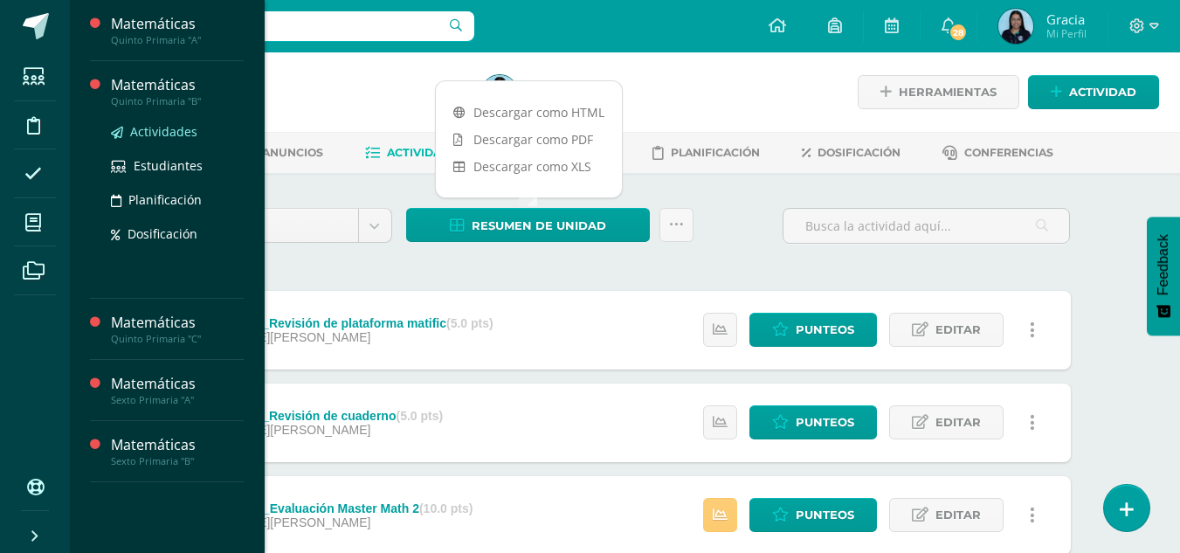
click at [149, 132] on span "Actividades" at bounding box center [163, 131] width 67 height 17
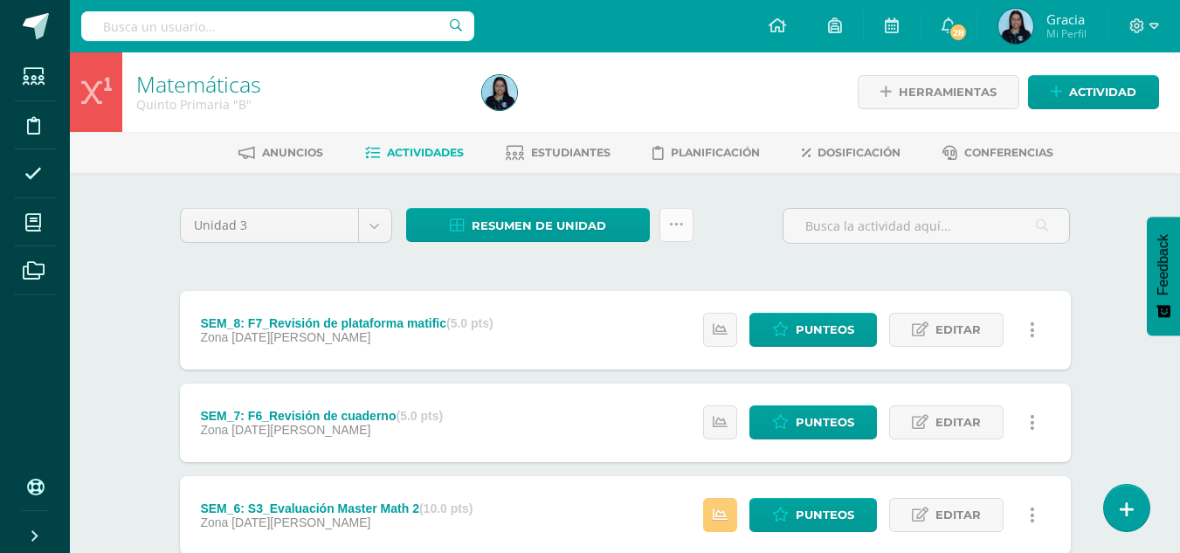
click at [691, 222] on link at bounding box center [676, 225] width 34 height 34
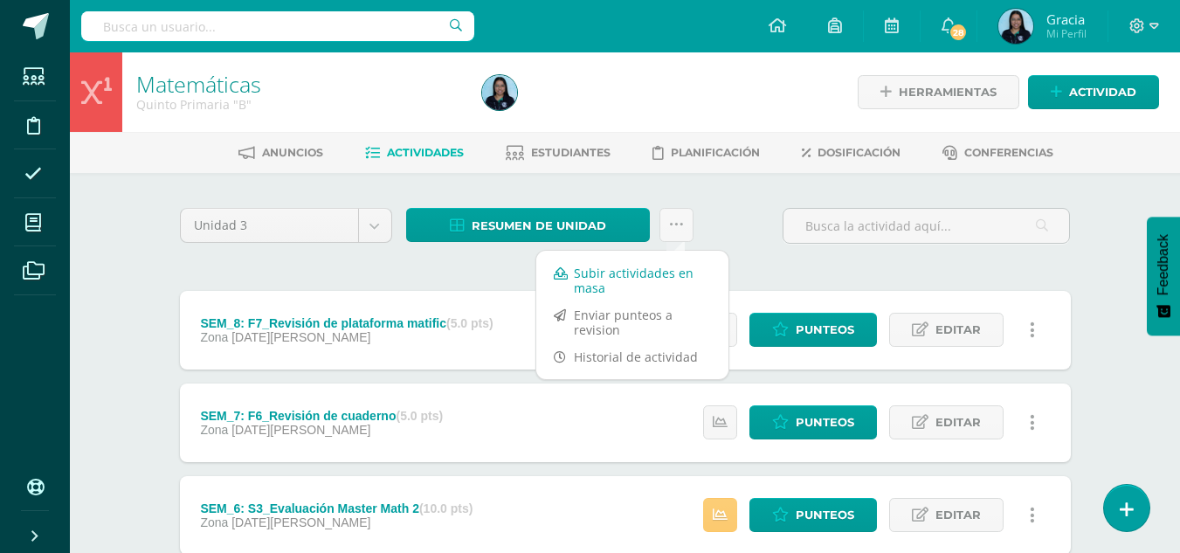
click at [588, 281] on link "Subir actividades en masa" at bounding box center [632, 280] width 192 height 42
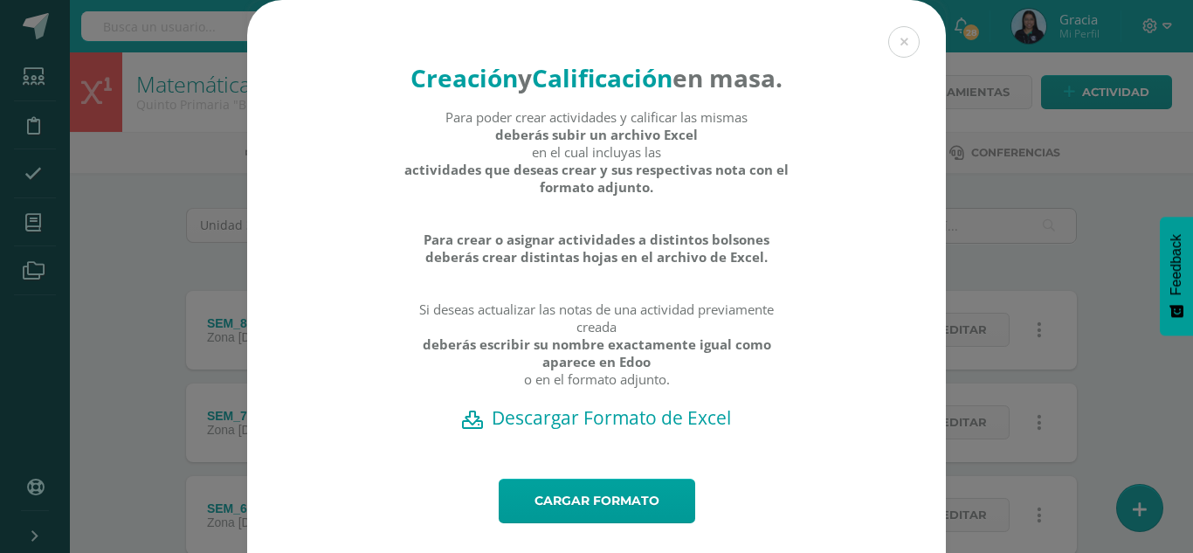
scroll to position [69, 0]
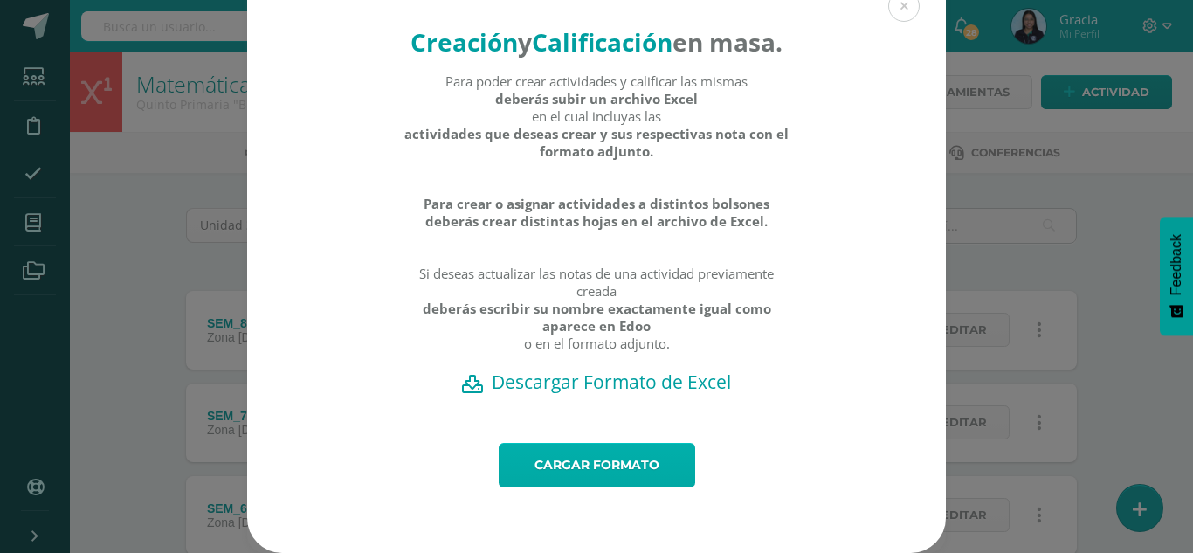
click at [565, 461] on link "Cargar formato" at bounding box center [597, 465] width 197 height 45
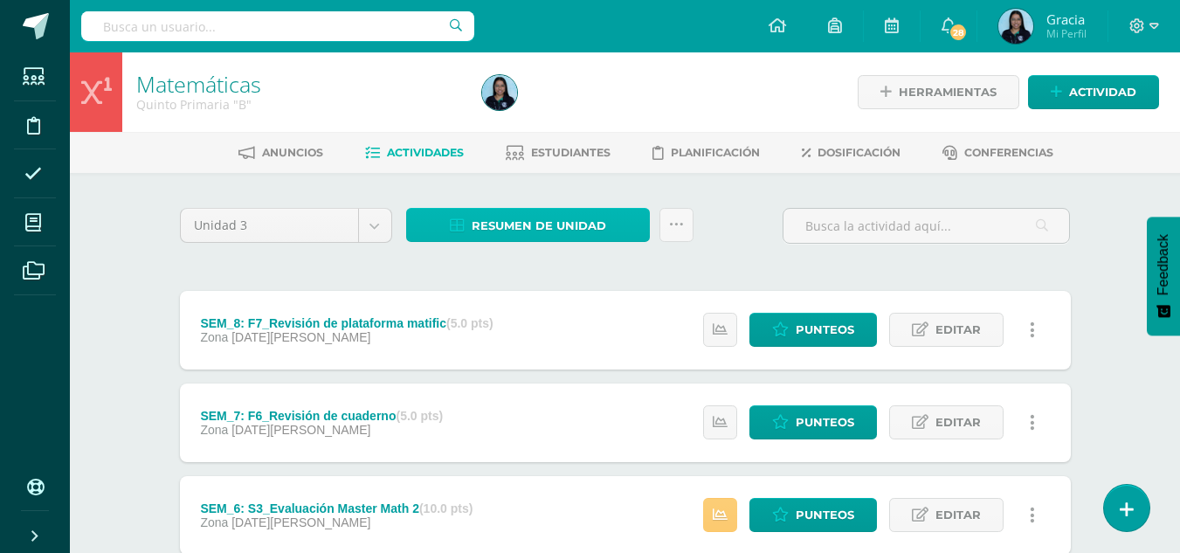
click at [526, 230] on span "Resumen de unidad" at bounding box center [539, 226] width 135 height 32
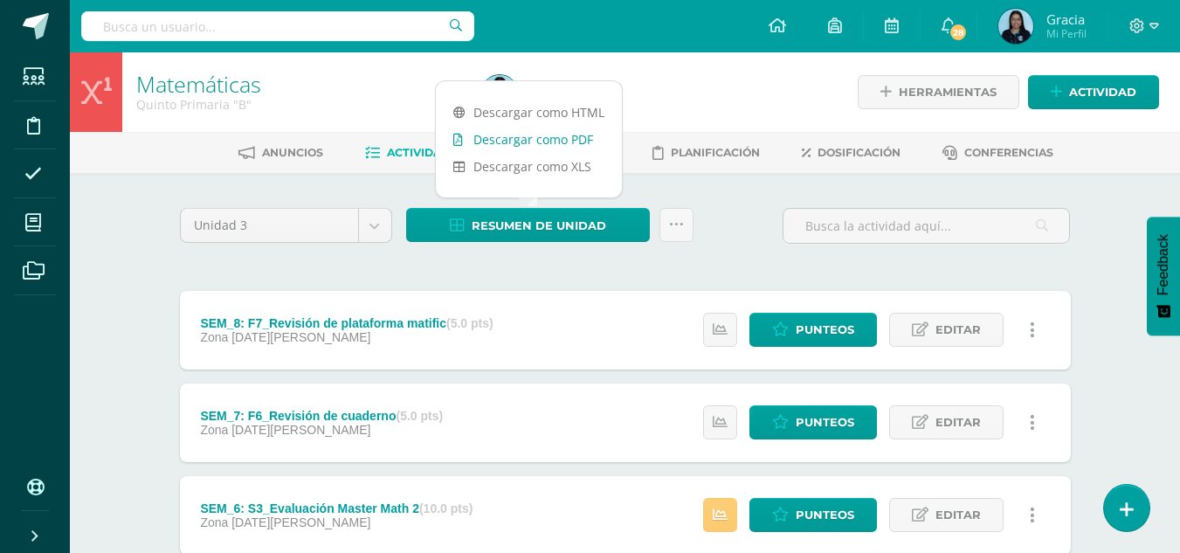
click at [521, 135] on link "Descargar como PDF" at bounding box center [529, 139] width 186 height 27
